Goal: Information Seeking & Learning: Learn about a topic

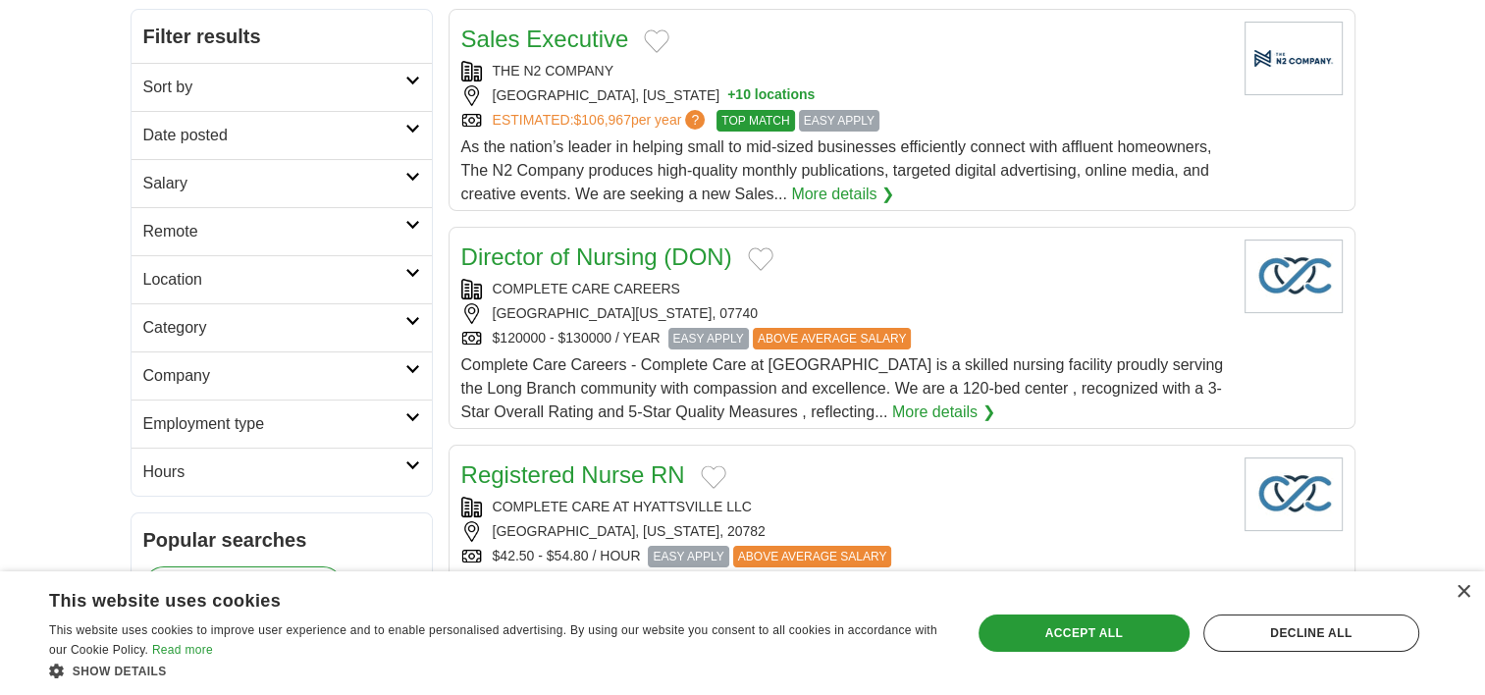
scroll to position [271, 0]
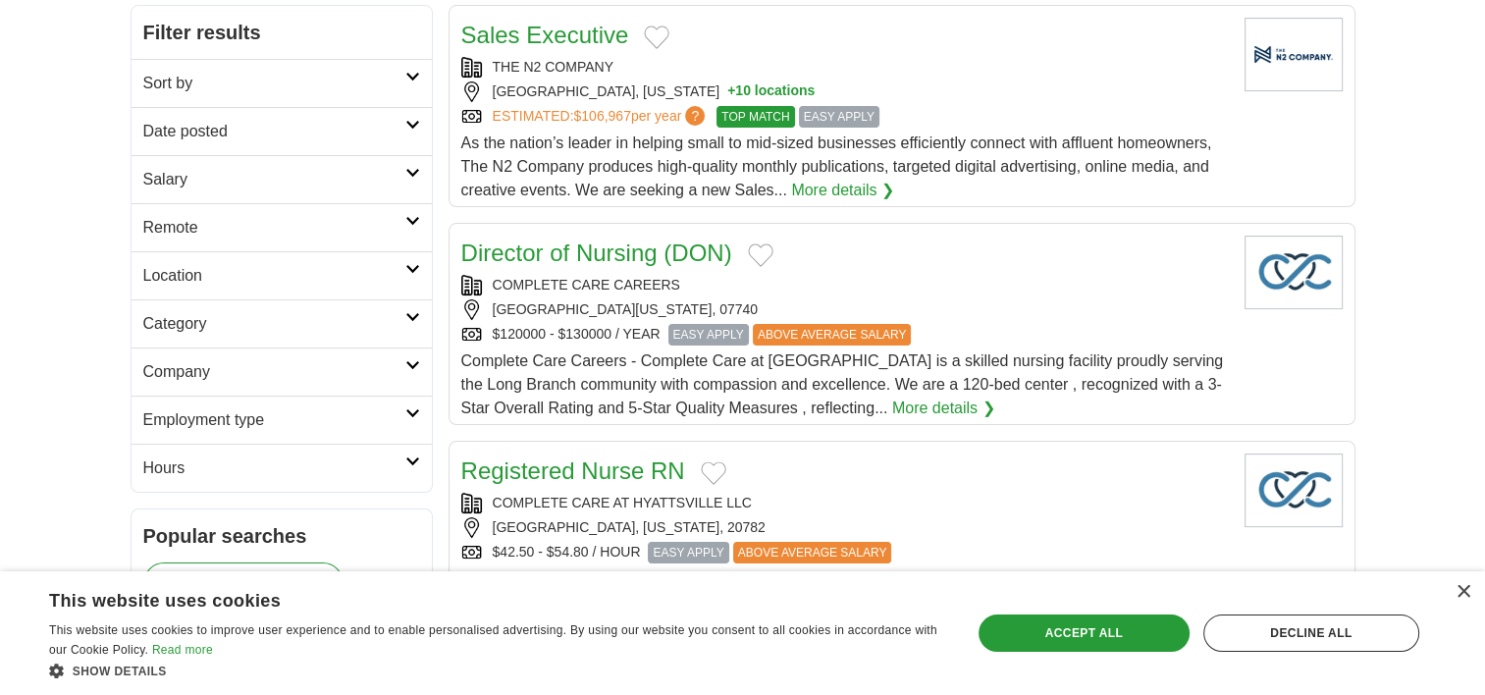
click at [575, 393] on div "Complete Care Careers - Complete Care at Monmouth is a skilled nursing facility…" at bounding box center [844, 384] width 767 height 71
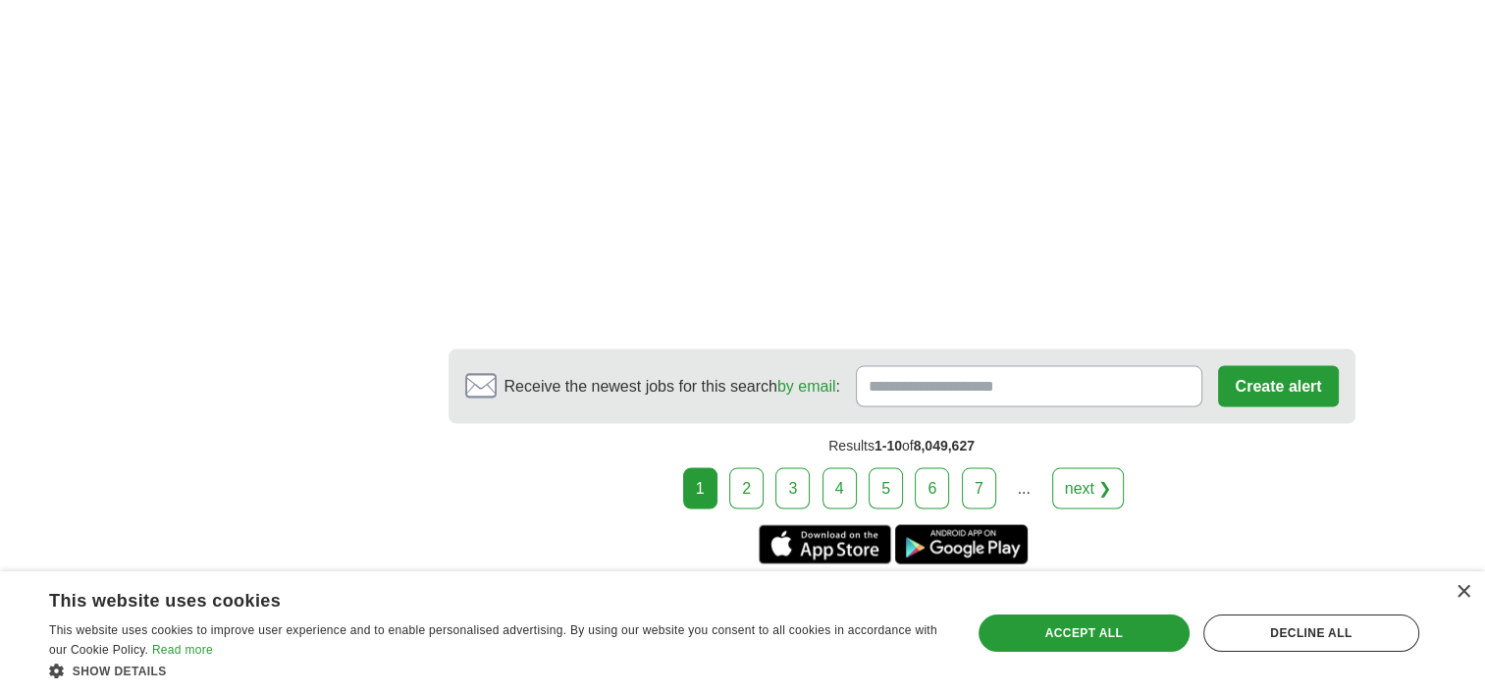
scroll to position [3632, 0]
click at [746, 466] on link "2" at bounding box center [746, 486] width 34 height 41
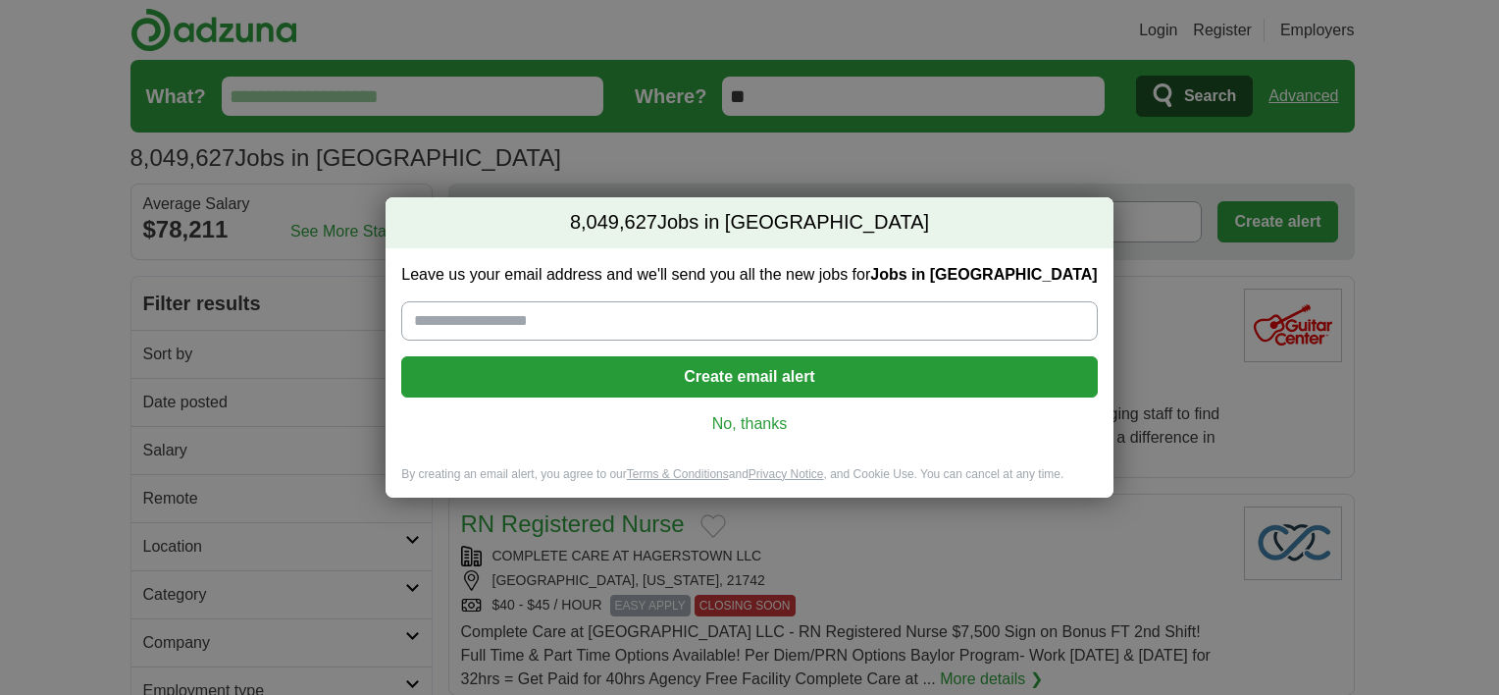
click at [752, 413] on link "No, thanks" at bounding box center [749, 424] width 664 height 22
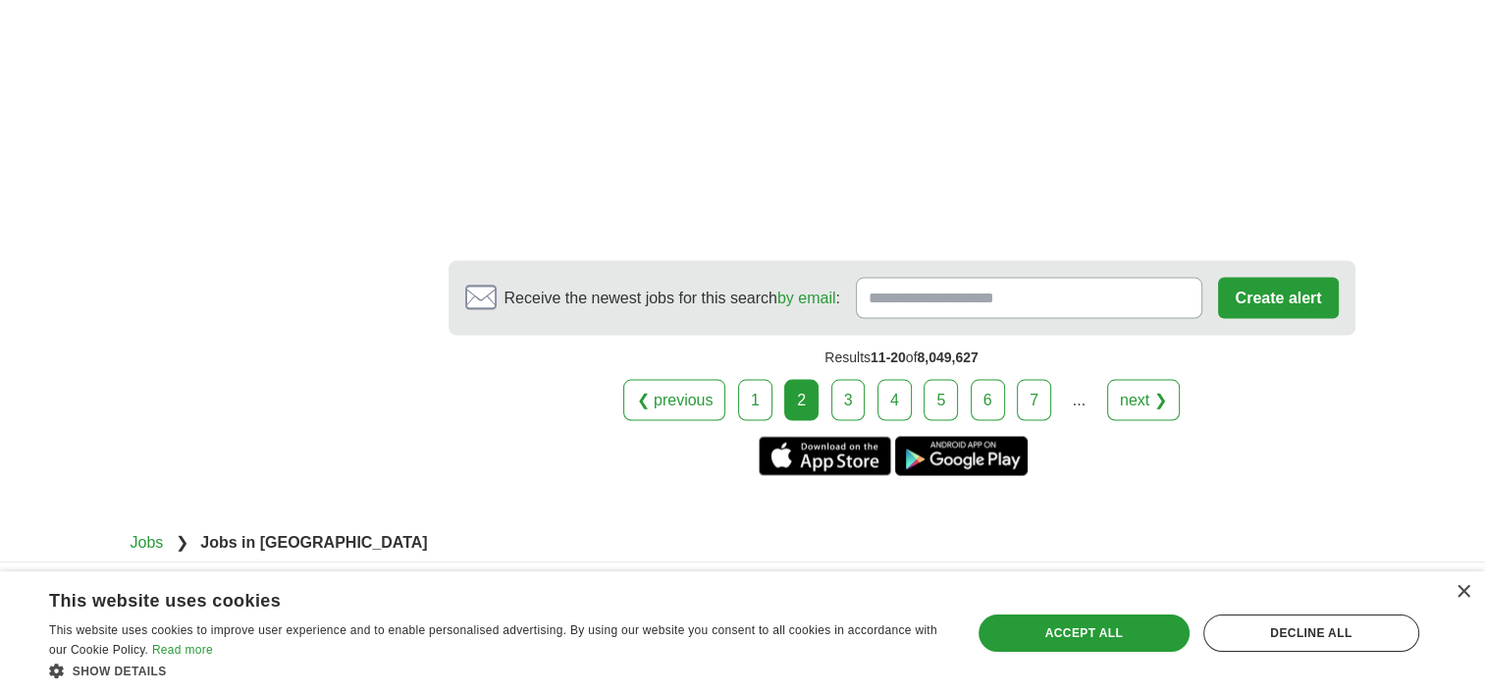
scroll to position [3751, 0]
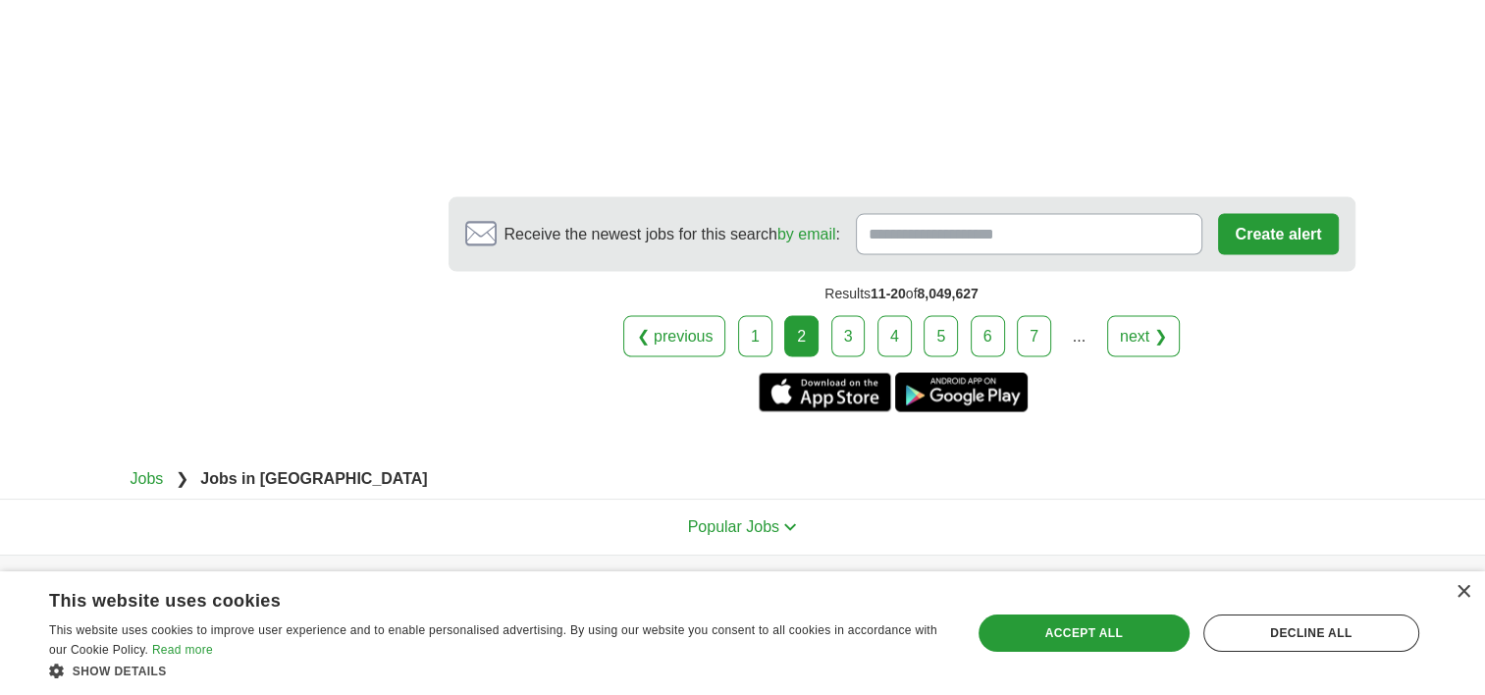
click at [846, 316] on link "3" at bounding box center [848, 336] width 34 height 41
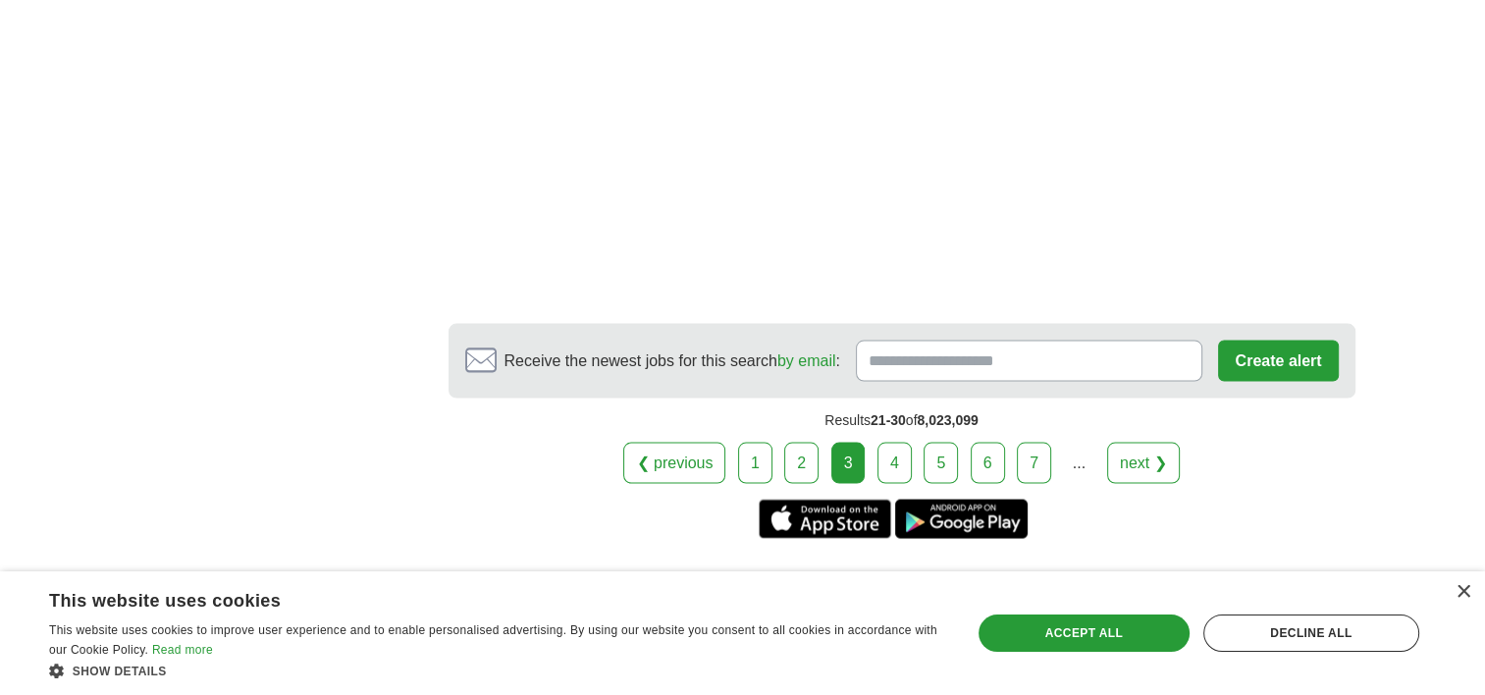
scroll to position [3706, 0]
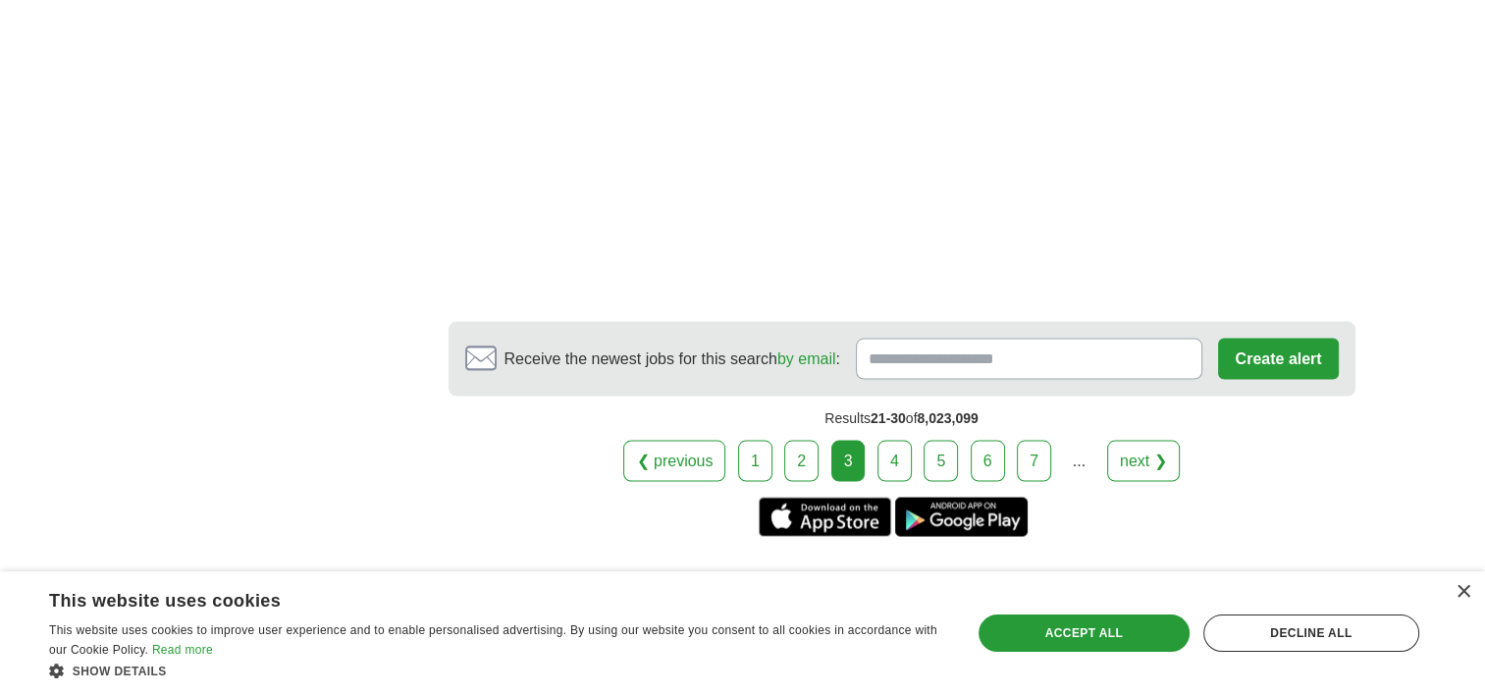
drag, startPoint x: 894, startPoint y: 393, endPoint x: 1060, endPoint y: 466, distance: 181.4
click at [893, 440] on link "4" at bounding box center [894, 460] width 34 height 41
click at [894, 440] on link "4" at bounding box center [894, 460] width 34 height 41
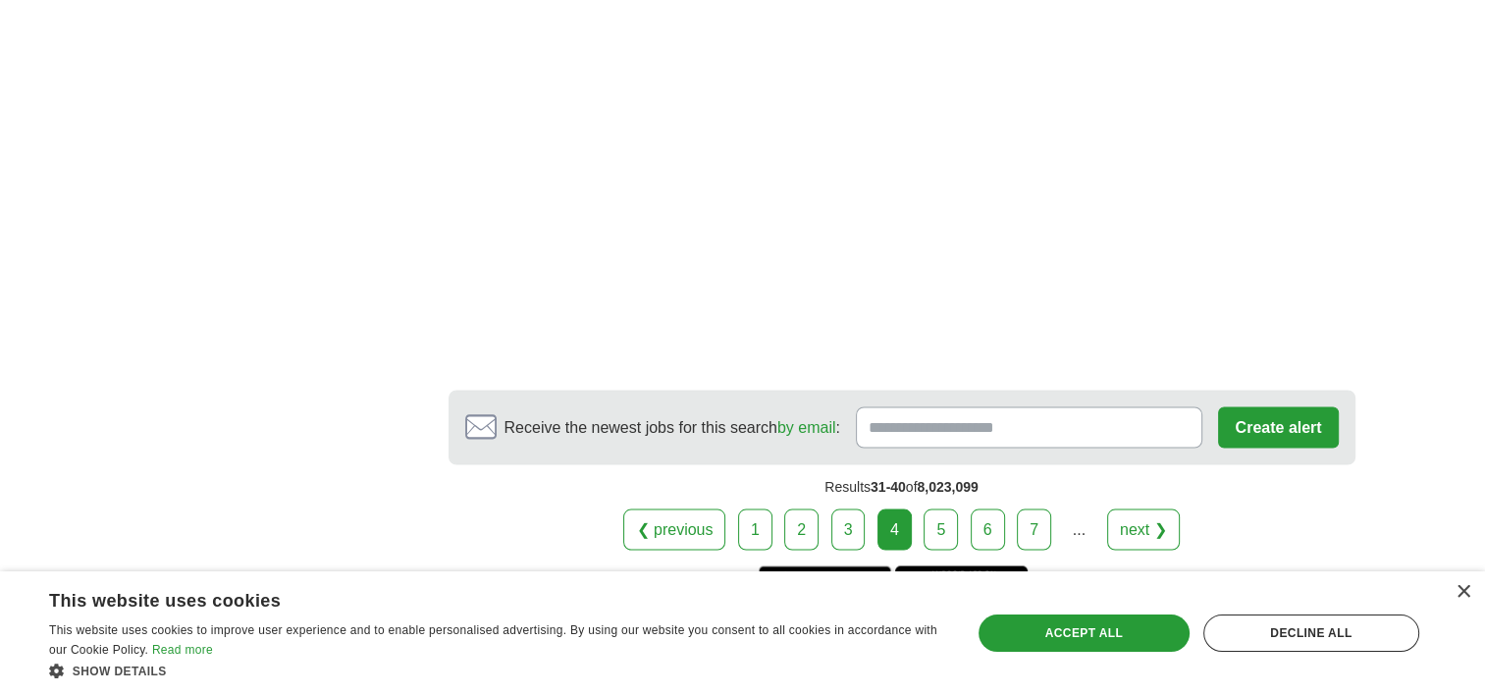
scroll to position [3492, 0]
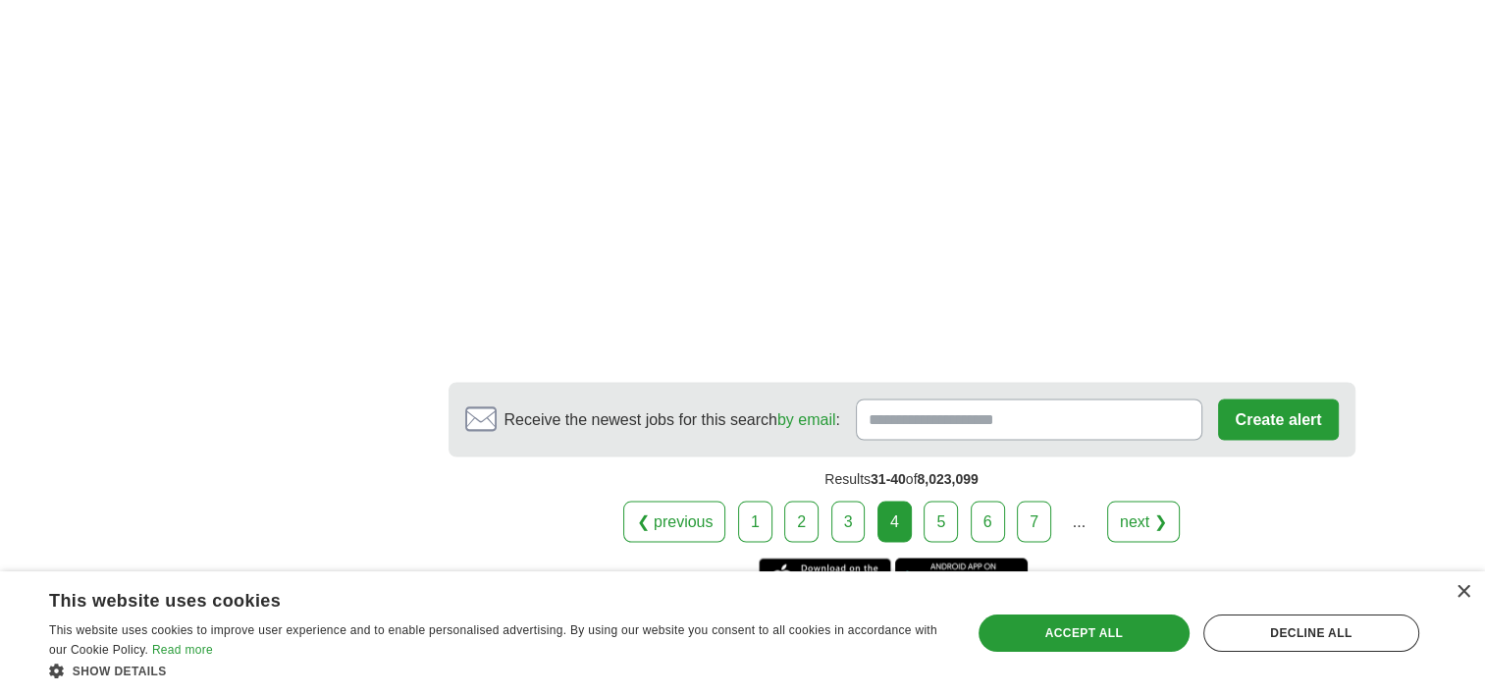
click at [941, 505] on link "5" at bounding box center [940, 520] width 34 height 41
click at [938, 510] on link "5" at bounding box center [940, 520] width 34 height 41
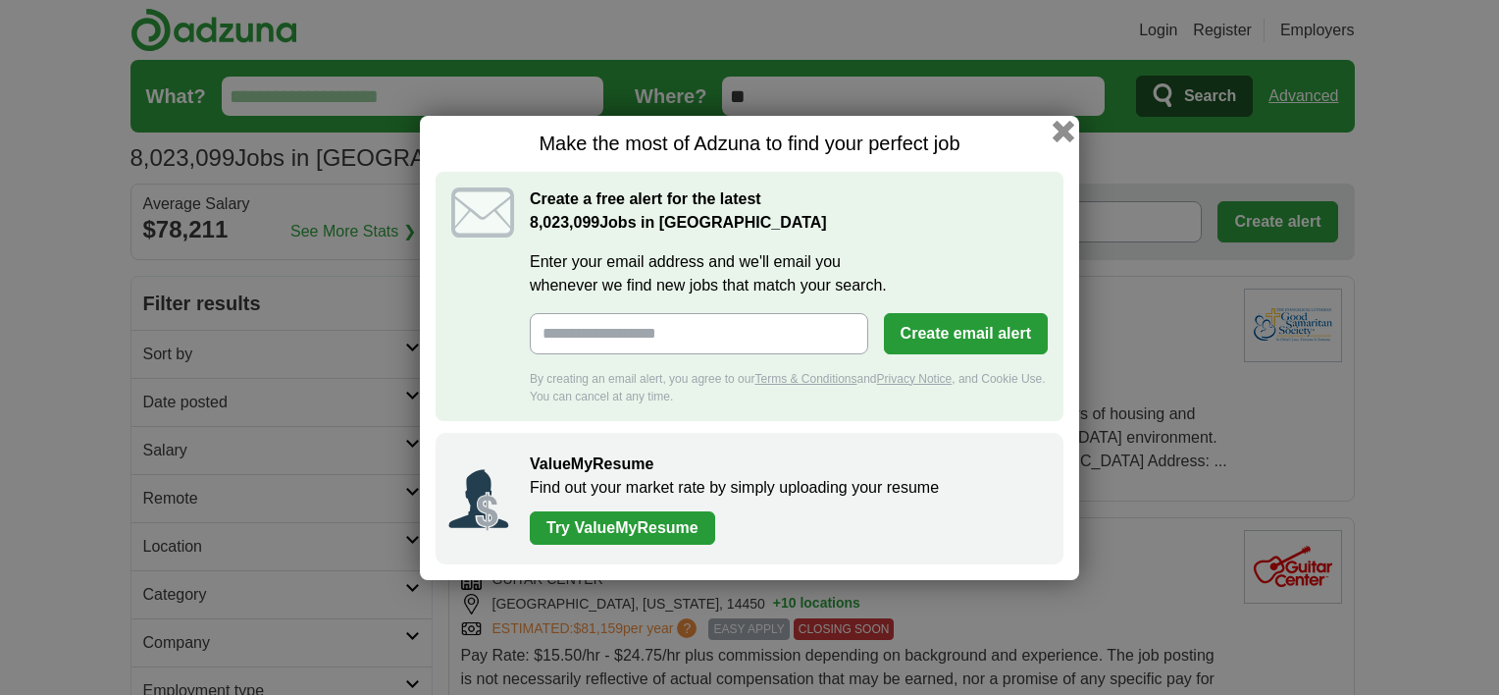
click at [1057, 126] on button "button" at bounding box center [1064, 131] width 22 height 22
